Goal: Share content

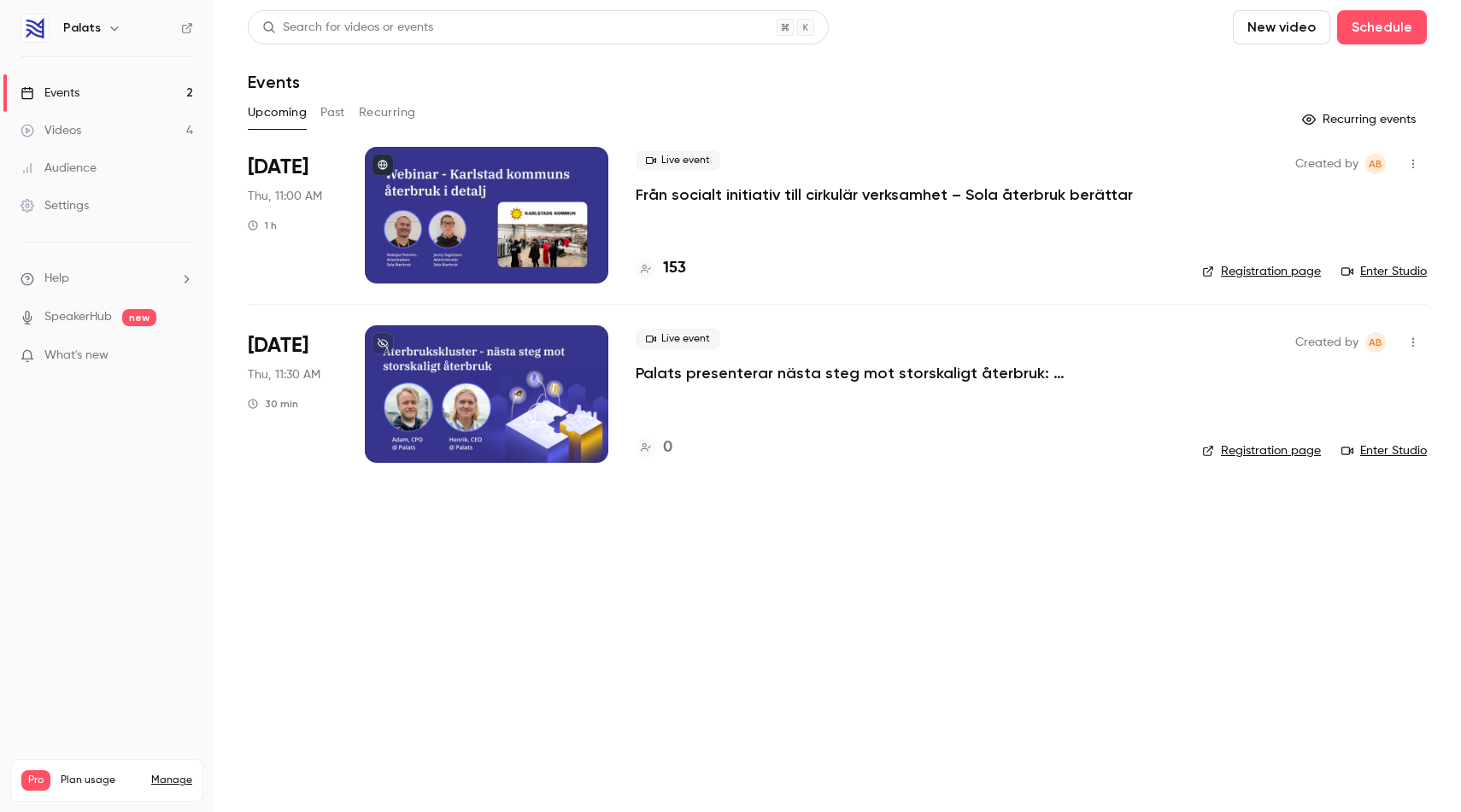
click at [706, 191] on p "Från socialt initiativ till cirkulär verksamhet – Sola återbruk berättar" at bounding box center [883, 194] width 497 height 20
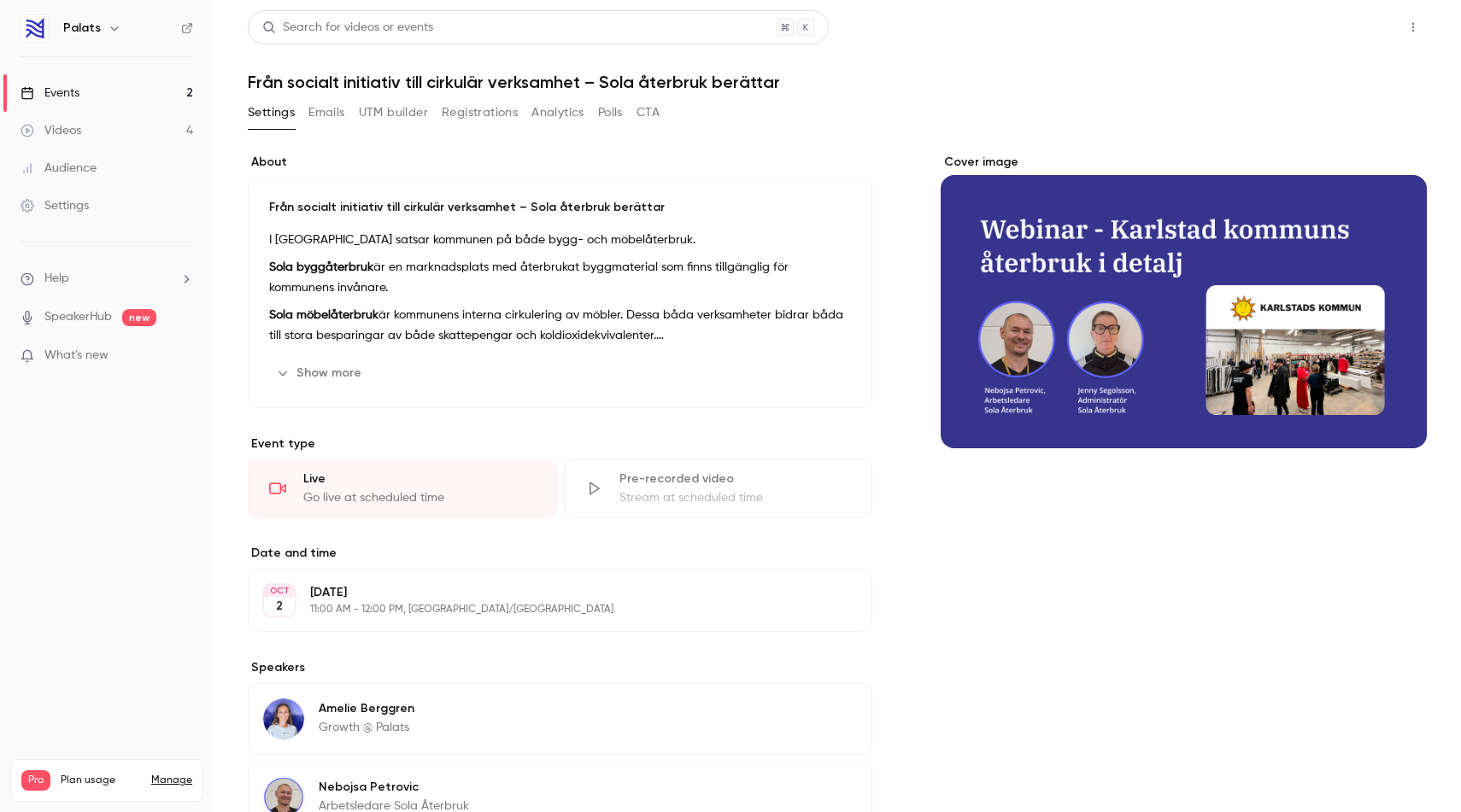
click at [1362, 27] on button "Share" at bounding box center [1352, 27] width 68 height 34
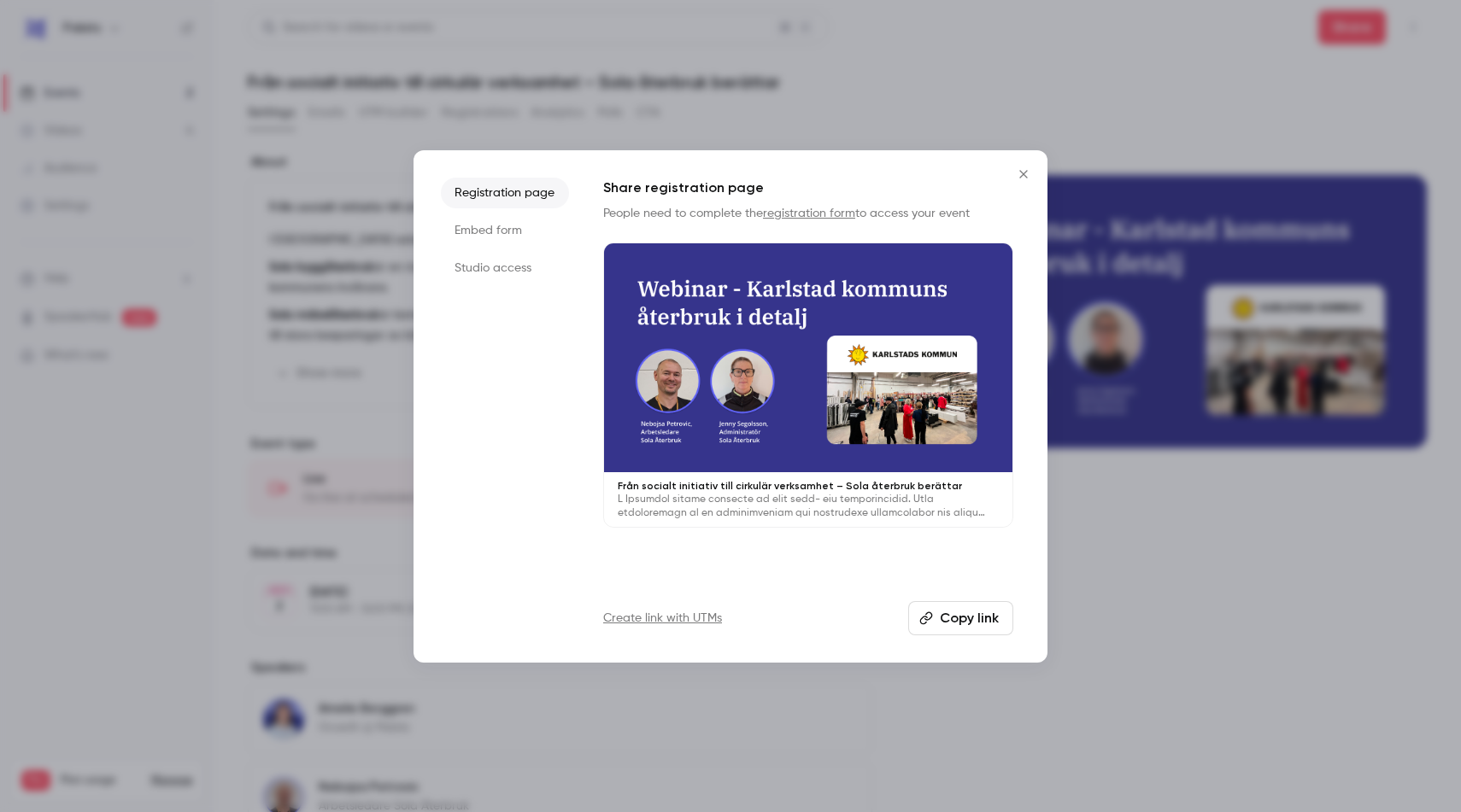
click at [910, 629] on button "Copy link" at bounding box center [960, 618] width 105 height 34
click at [952, 618] on button "Copied!" at bounding box center [964, 618] width 98 height 34
click at [1020, 171] on icon "Close" at bounding box center [1023, 174] width 7 height 7
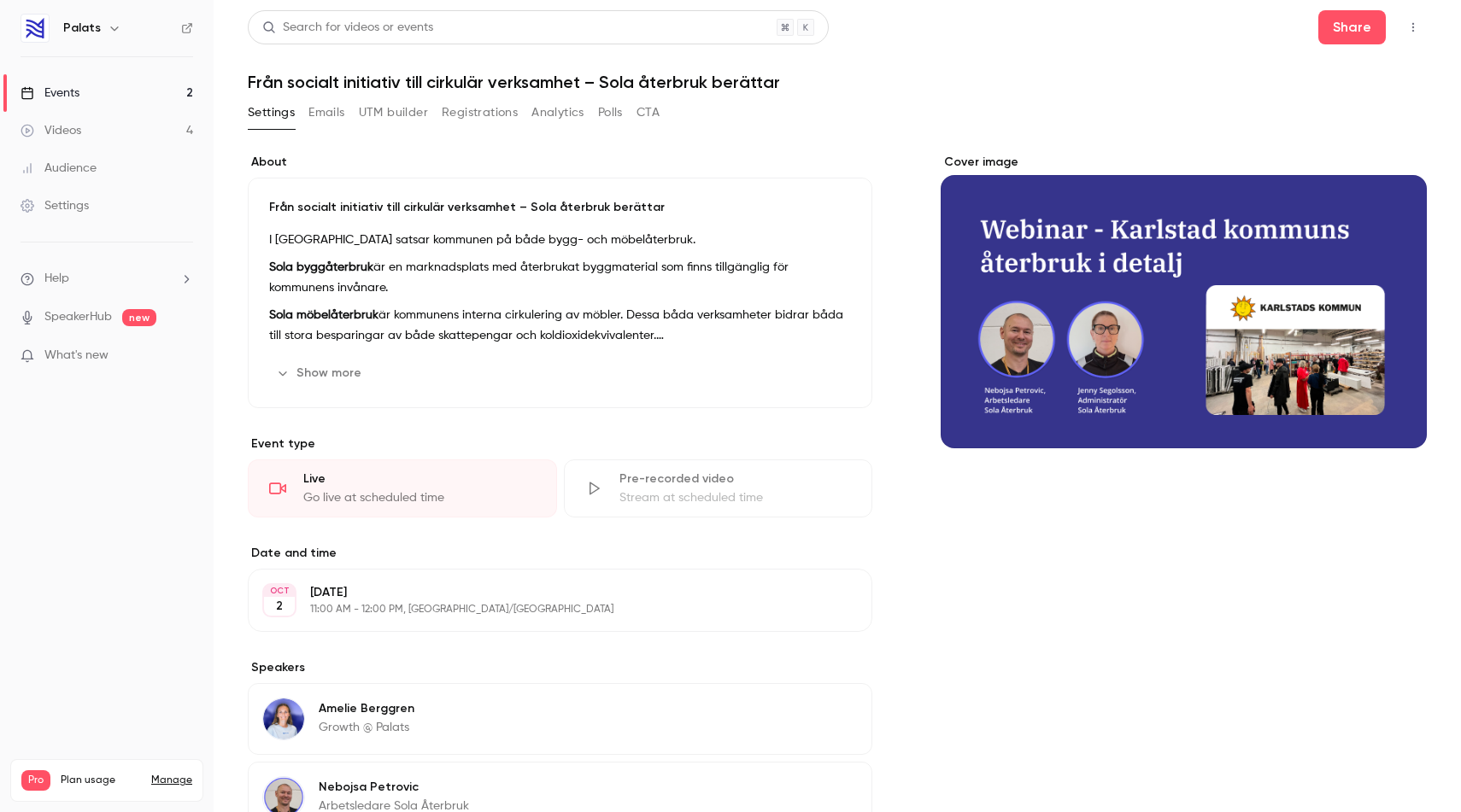
click at [481, 115] on button "Registrations" at bounding box center [480, 113] width 76 height 28
